Goal: Communication & Community: Answer question/provide support

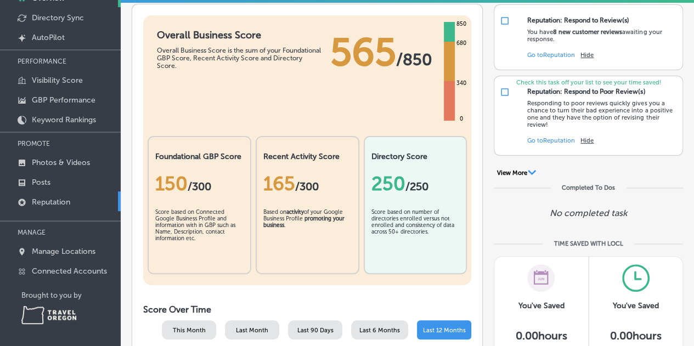
click at [58, 201] on p "Reputation" at bounding box center [51, 201] width 38 height 9
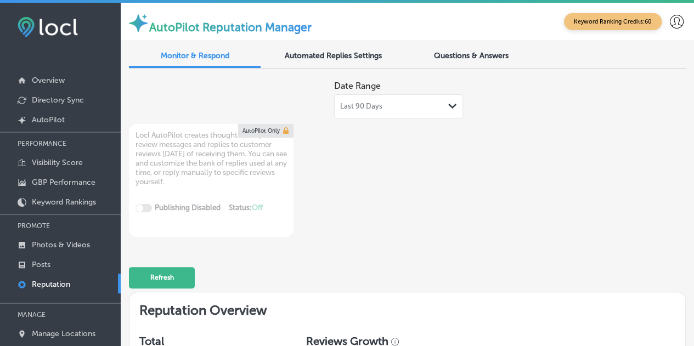
scroll to position [82, 0]
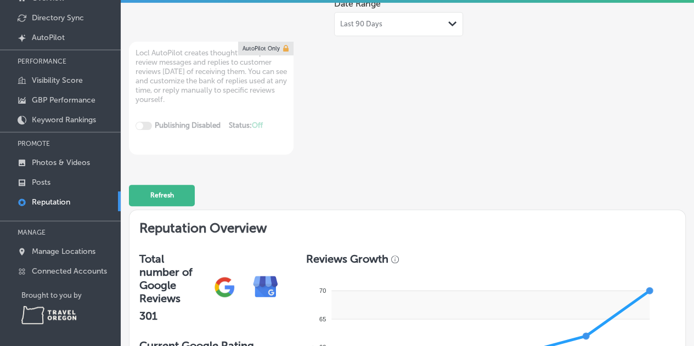
click at [49, 204] on p "Reputation" at bounding box center [51, 201] width 38 height 9
type textarea "x"
click at [172, 190] on button "Refresh" at bounding box center [162, 195] width 66 height 21
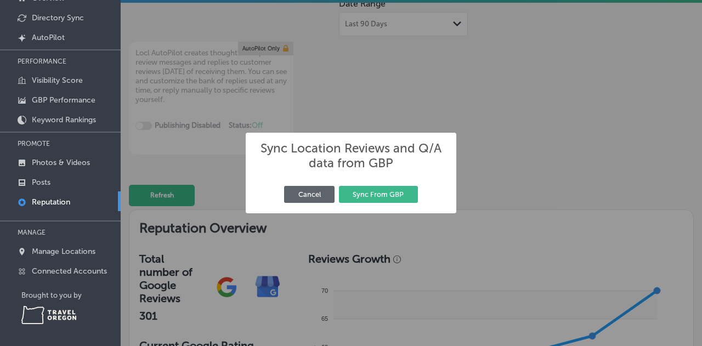
click at [437, 96] on div "Sync Location Reviews and Q/A data from GBP × Cancel Sync From GBP" at bounding box center [351, 173] width 702 height 346
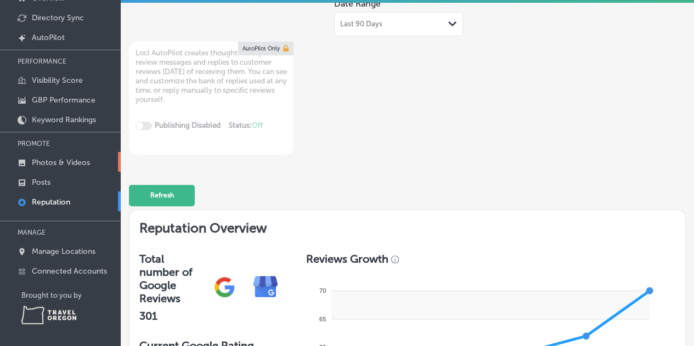
click at [61, 167] on link "Photos & Videos" at bounding box center [60, 162] width 121 height 20
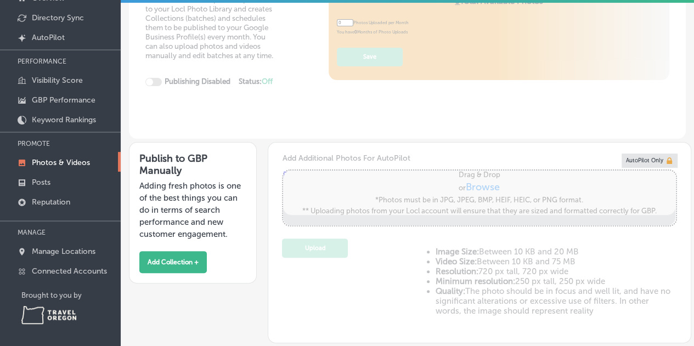
type input "5"
click at [54, 204] on p "Reputation" at bounding box center [51, 201] width 38 height 9
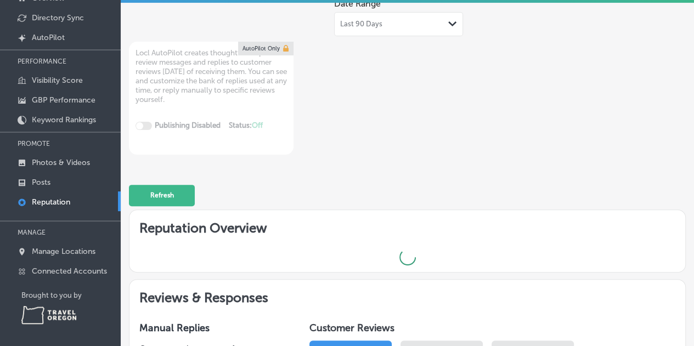
type textarea "x"
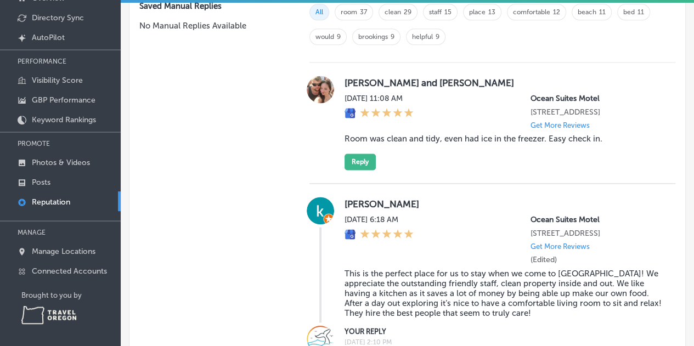
scroll to position [658, 0]
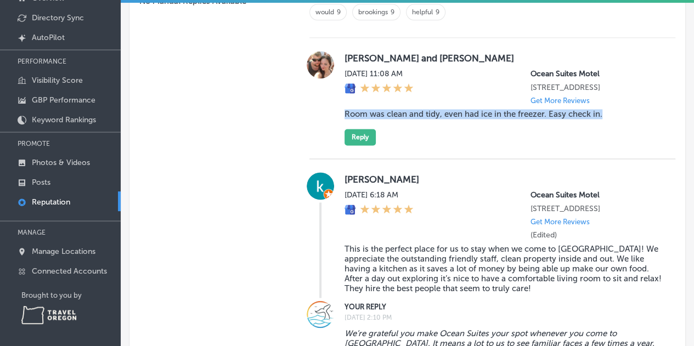
drag, startPoint x: 602, startPoint y: 117, endPoint x: 340, endPoint y: 120, distance: 261.7
click at [340, 120] on div "[PERSON_NAME] and [PERSON_NAME] [DATE] 11:08 AM [GEOGRAPHIC_DATA] [STREET_ADDRE…" at bounding box center [492, 98] width 366 height 94
copy blockquote "Room was clean and tidy, even had ice in the freezer. Easy check in."
click at [357, 142] on button "Reply" at bounding box center [360, 137] width 31 height 16
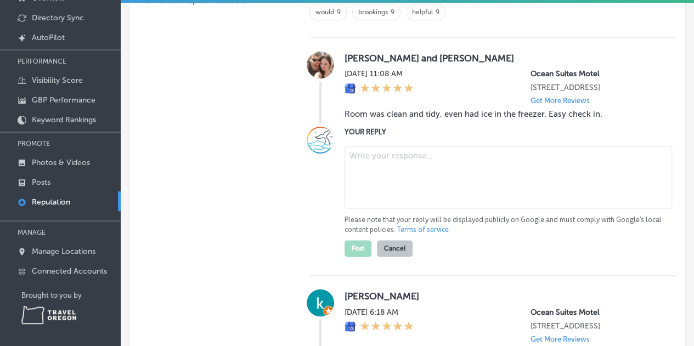
click at [397, 166] on textarea at bounding box center [508, 177] width 327 height 63
paste textarea "Thanks, [PERSON_NAME] and [PERSON_NAME]. Glad you enjoyed your stay with us."
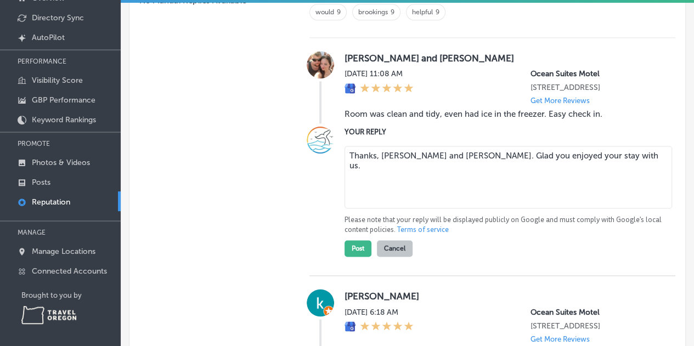
click at [444, 159] on textarea "Thanks, [PERSON_NAME] and [PERSON_NAME]. Glad you enjoyed your stay with us." at bounding box center [508, 177] width 327 height 63
type textarea "Thanks, [PERSON_NAME] and [PERSON_NAME]. Glad you enjoyed your stay with us."
click at [358, 252] on button "Post" at bounding box center [358, 248] width 27 height 16
type textarea "x"
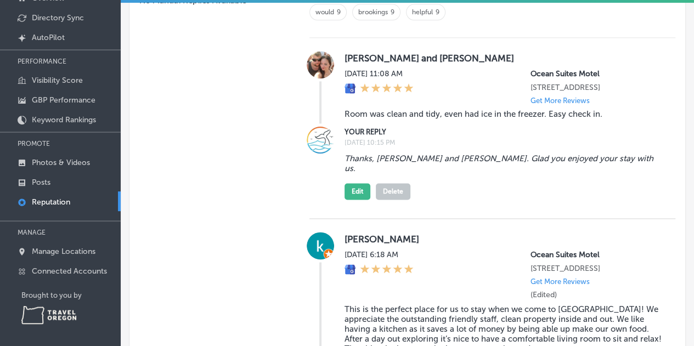
scroll to position [384, 0]
